Goal: Communication & Community: Ask a question

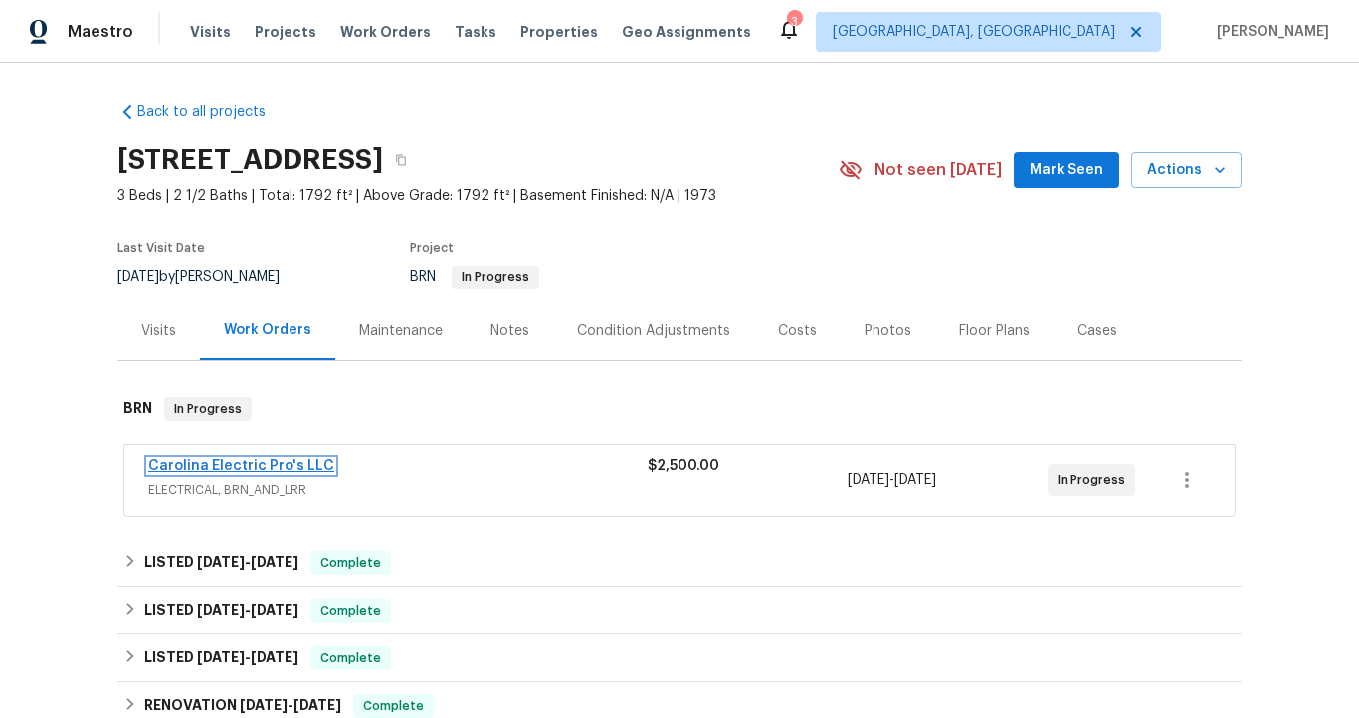
click at [258, 468] on link "Carolina Electric Pro's LLC" at bounding box center [241, 467] width 186 height 14
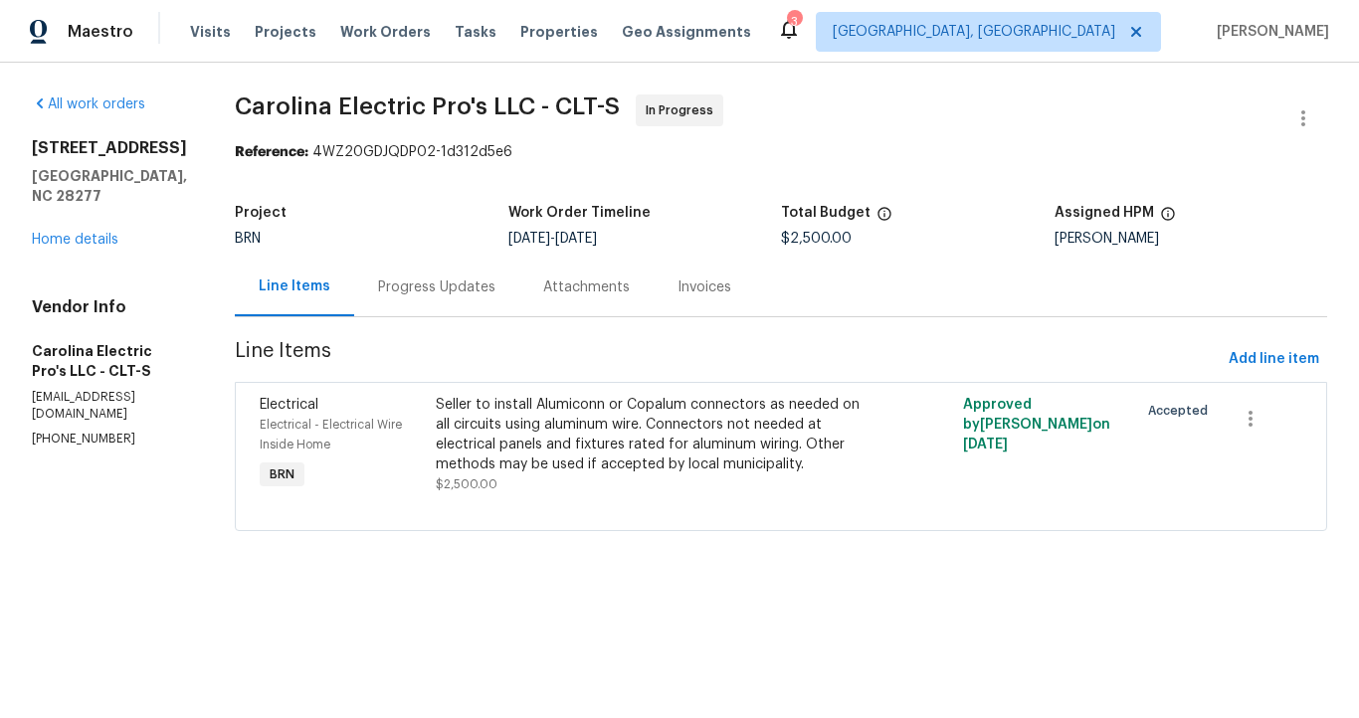
click at [416, 288] on div "Progress Updates" at bounding box center [436, 288] width 117 height 20
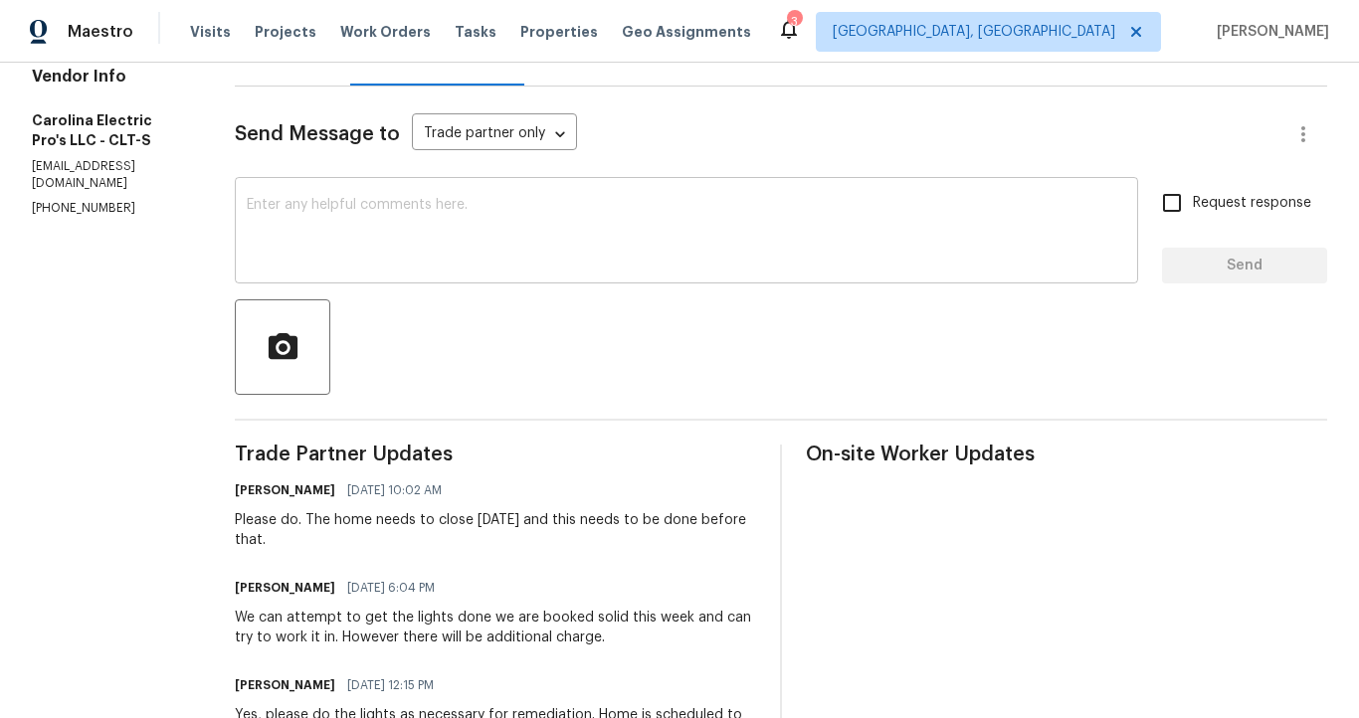
scroll to position [237, 0]
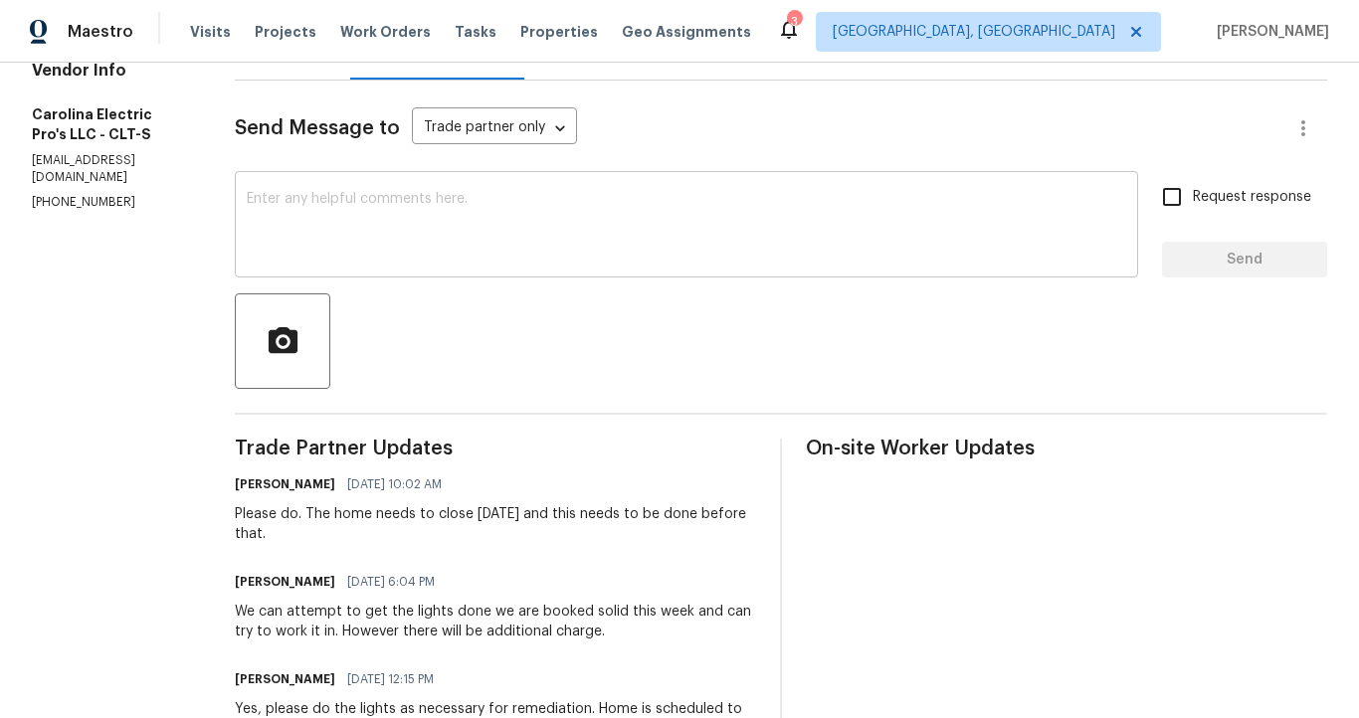
click at [420, 226] on textarea at bounding box center [686, 227] width 879 height 70
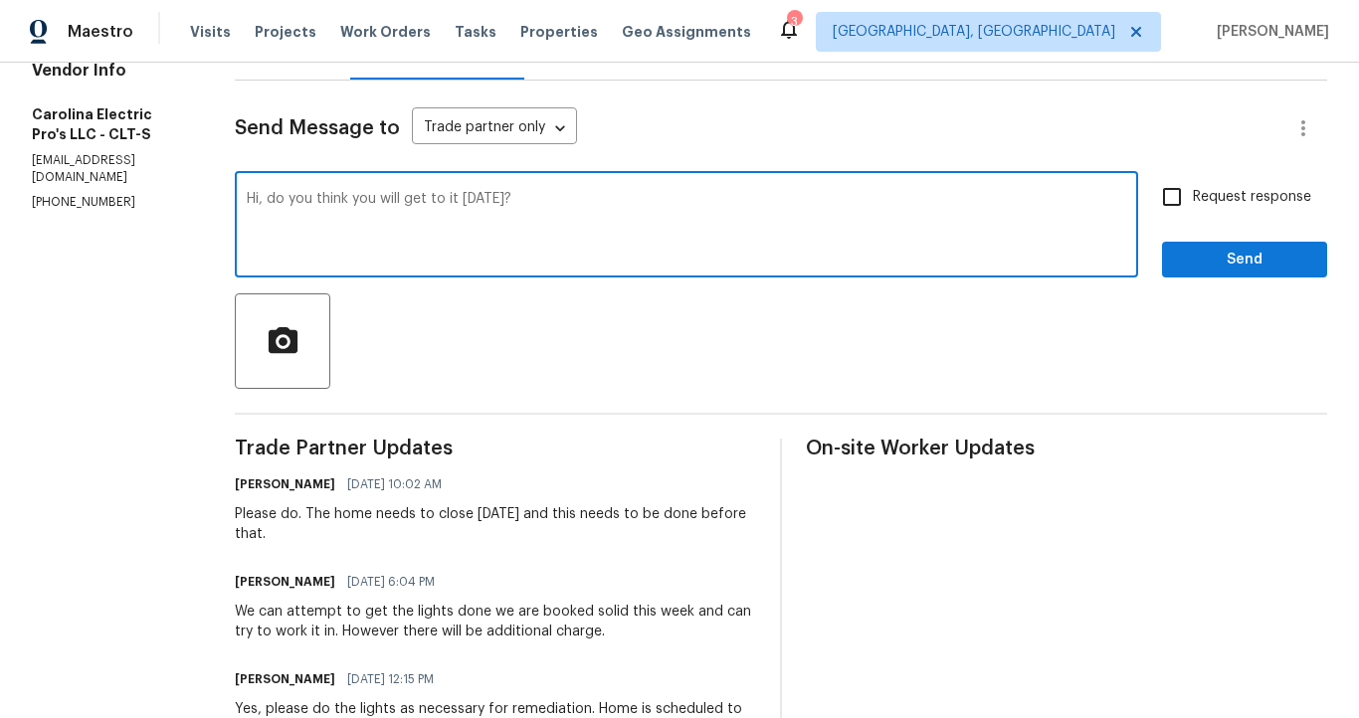
type textarea "Hi, do you think you will get to it [DATE]?"
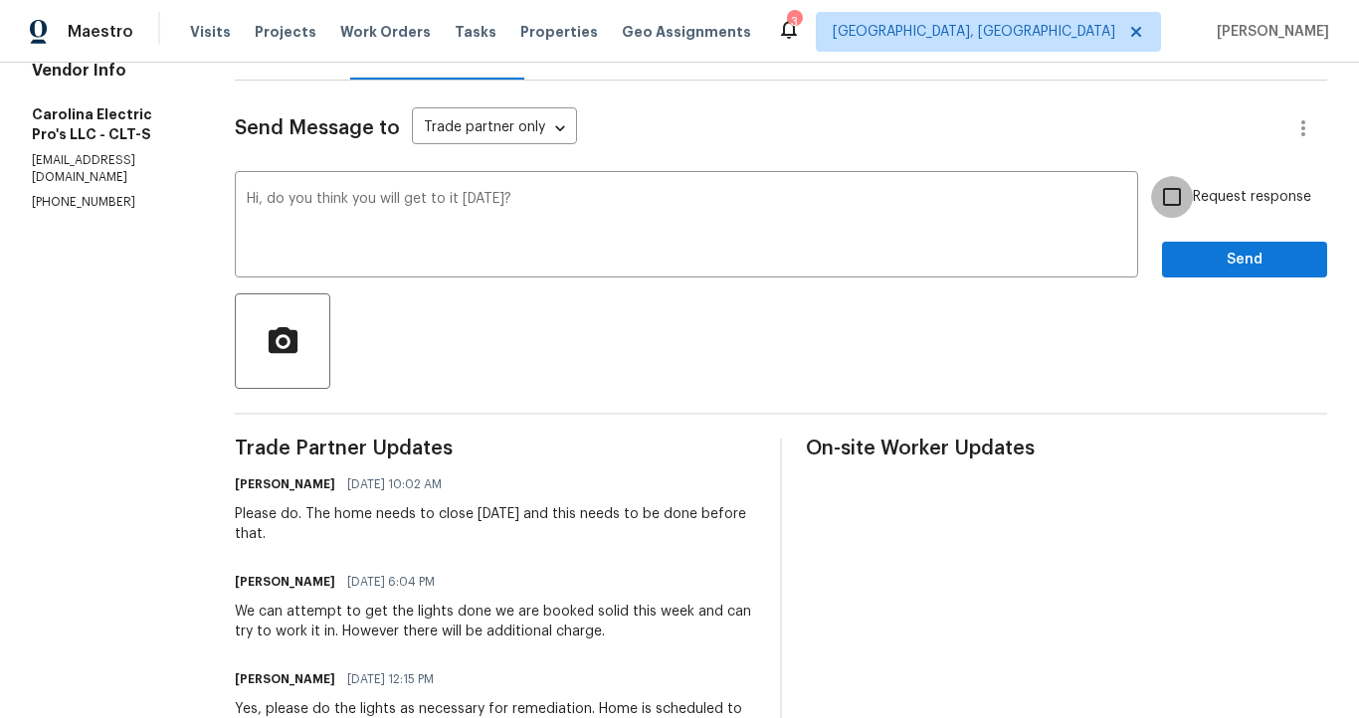
click at [1163, 201] on input "Request response" at bounding box center [1172, 197] width 42 height 42
checkbox input "true"
click at [1199, 254] on span "Send" at bounding box center [1244, 260] width 133 height 25
